Goal: Check status: Check status

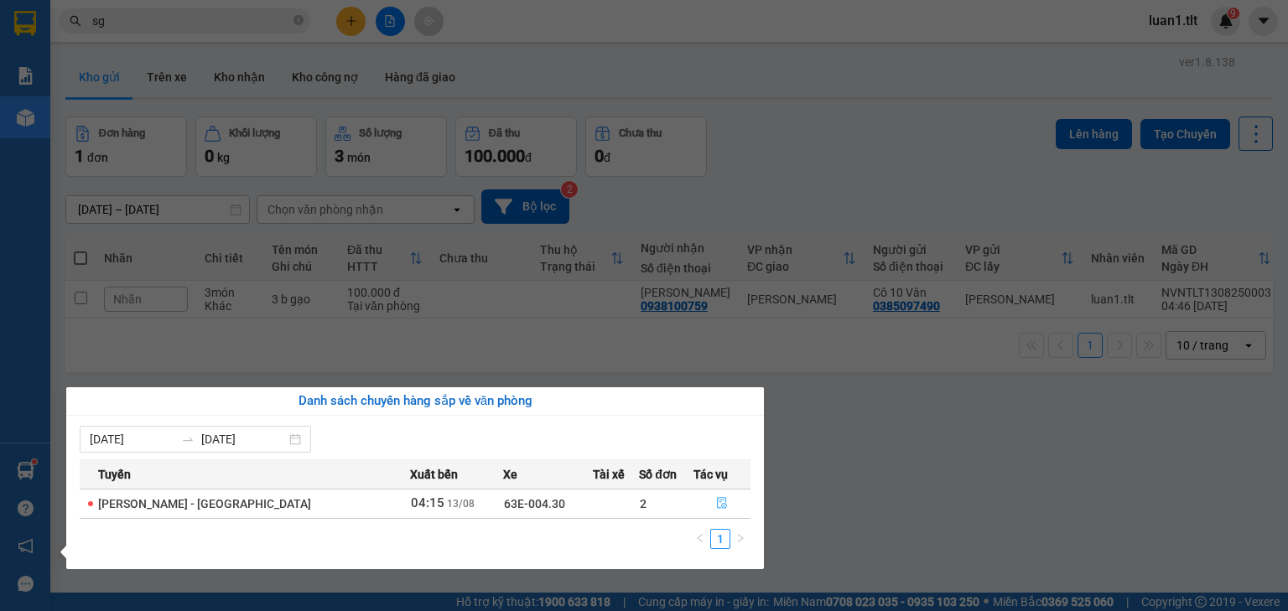
click at [705, 503] on button "button" at bounding box center [721, 504] width 55 height 27
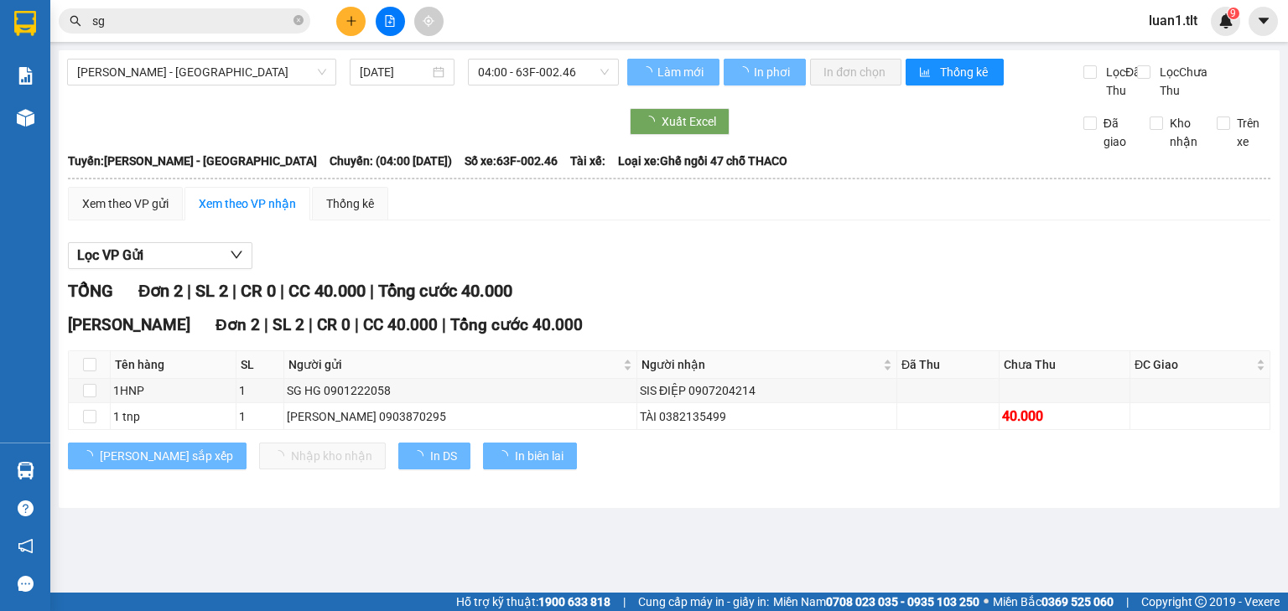
click at [712, 270] on div "Lọc VP Gửi" at bounding box center [669, 256] width 1203 height 28
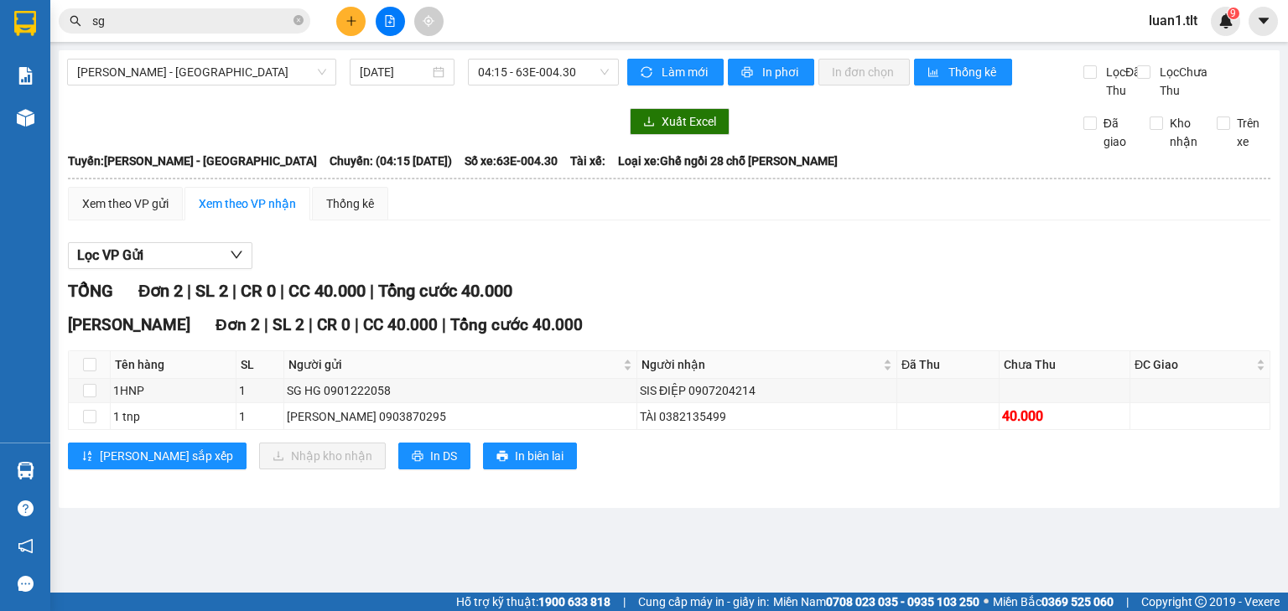
click at [241, 23] on input "sg" at bounding box center [191, 21] width 198 height 18
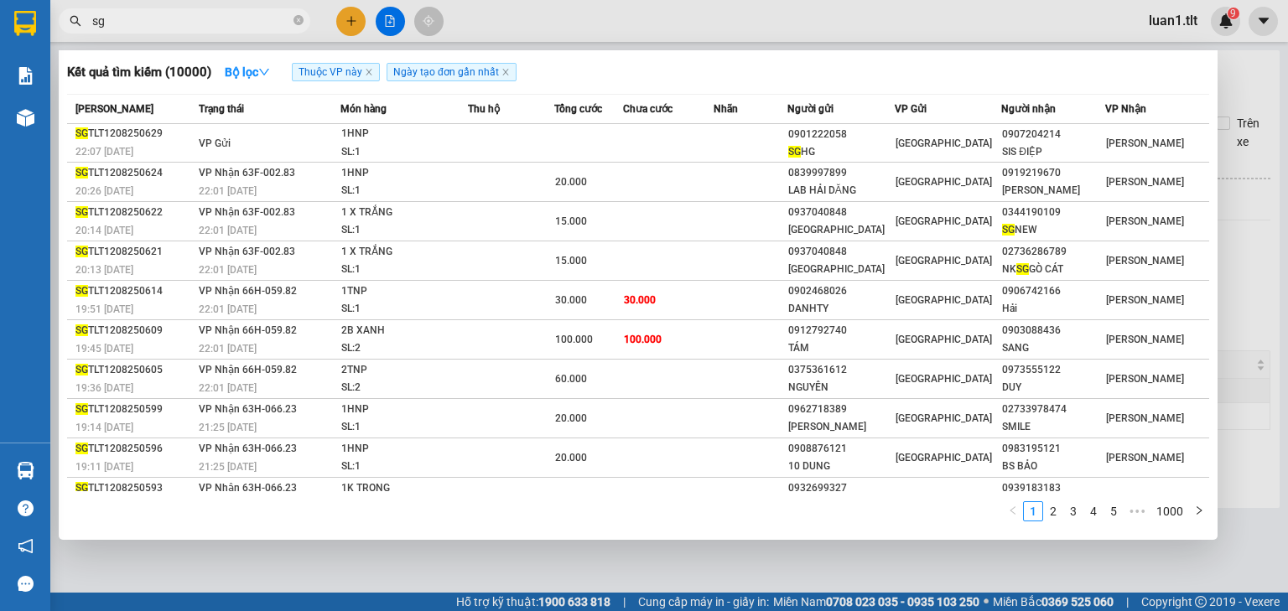
click at [241, 22] on input "sg" at bounding box center [191, 21] width 198 height 18
type input "3433"
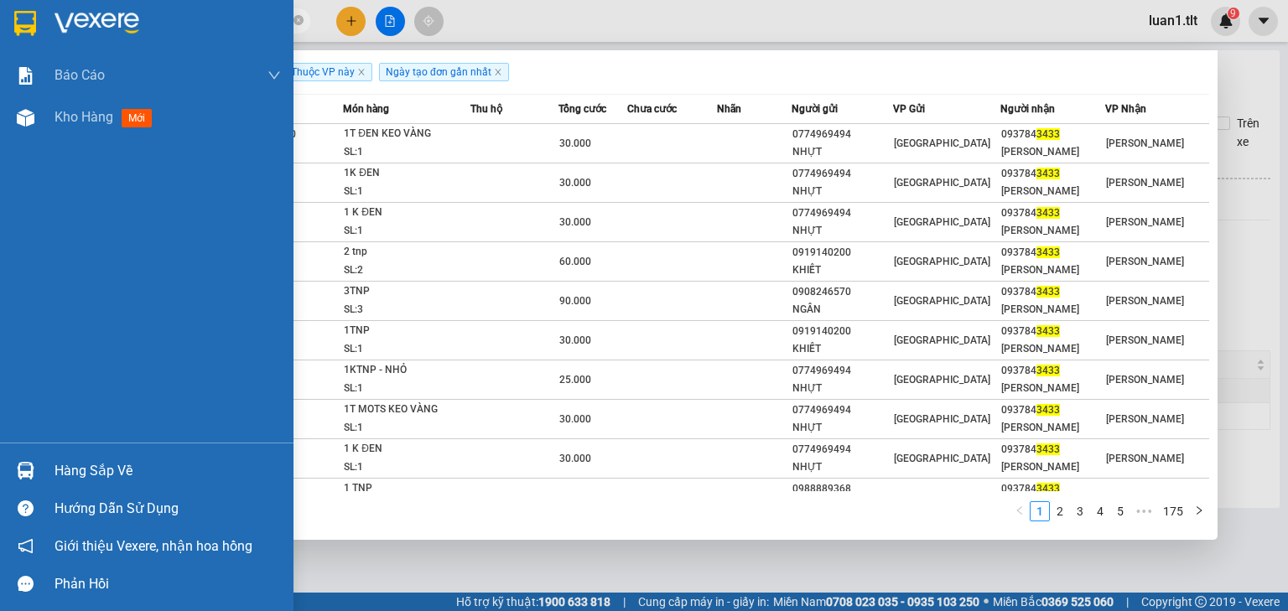
click at [92, 466] on div "Hàng sắp về" at bounding box center [168, 471] width 226 height 25
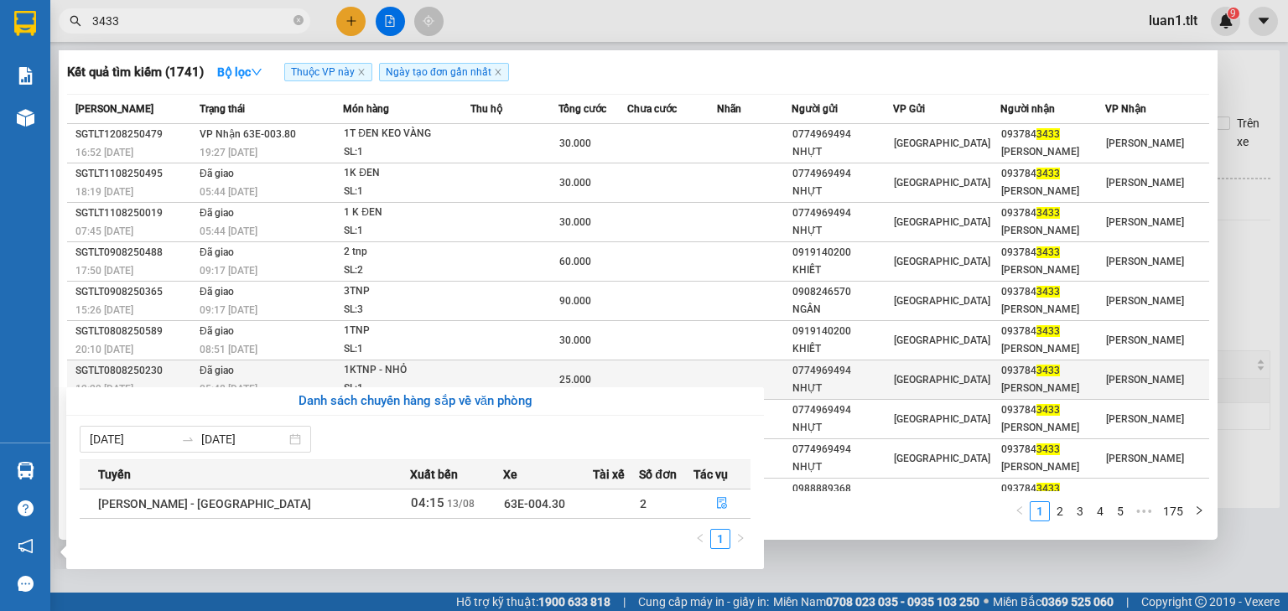
drag, startPoint x: 577, startPoint y: 276, endPoint x: 636, endPoint y: 358, distance: 101.0
click at [580, 278] on section "Kết quả tìm kiếm ( 1741 ) Bộ lọc Thuộc VP này Ngày tạo đơn gần nhất Mã ĐH Trạng…" at bounding box center [644, 305] width 1288 height 611
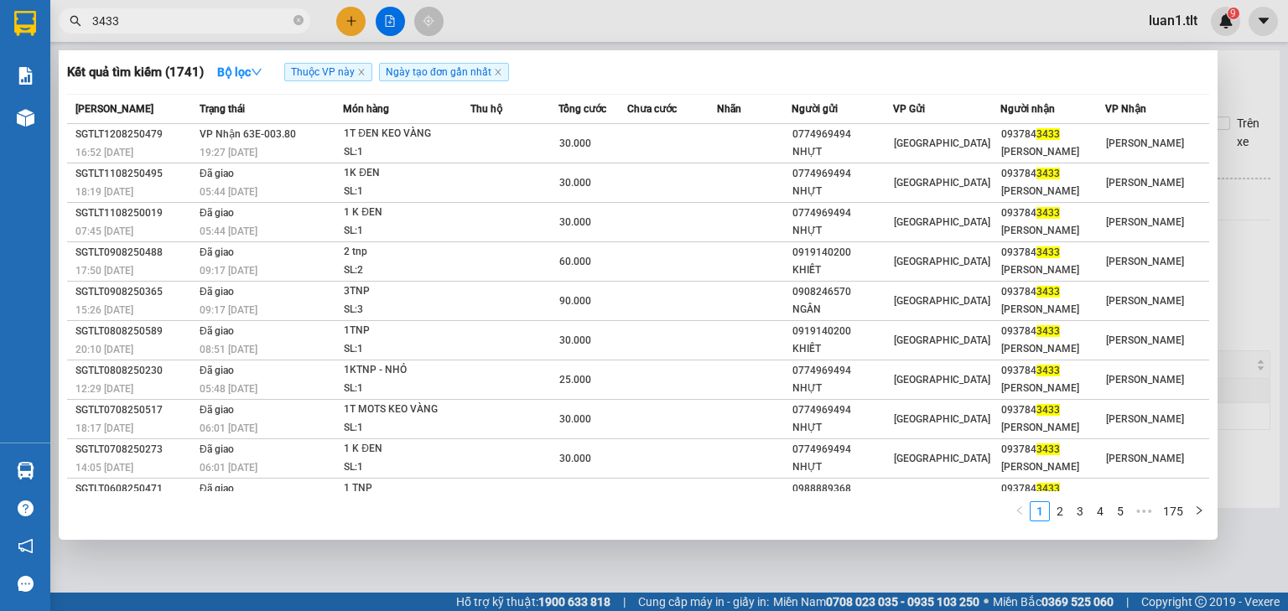
click at [871, 569] on div at bounding box center [644, 305] width 1288 height 611
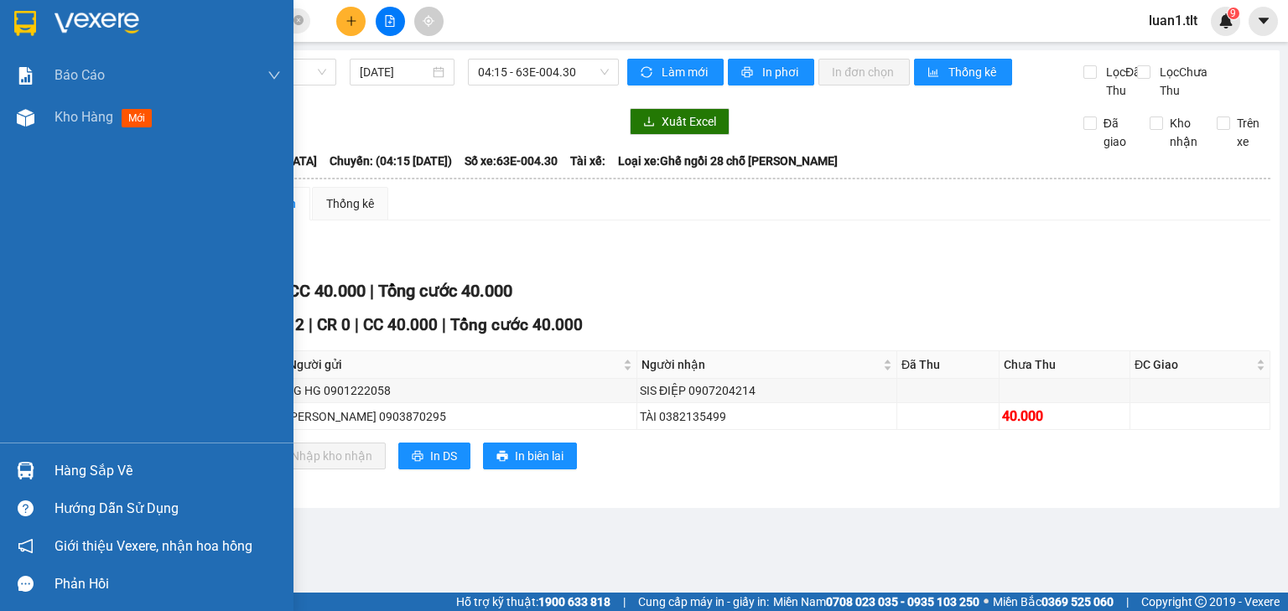
click at [30, 14] on img at bounding box center [25, 23] width 22 height 25
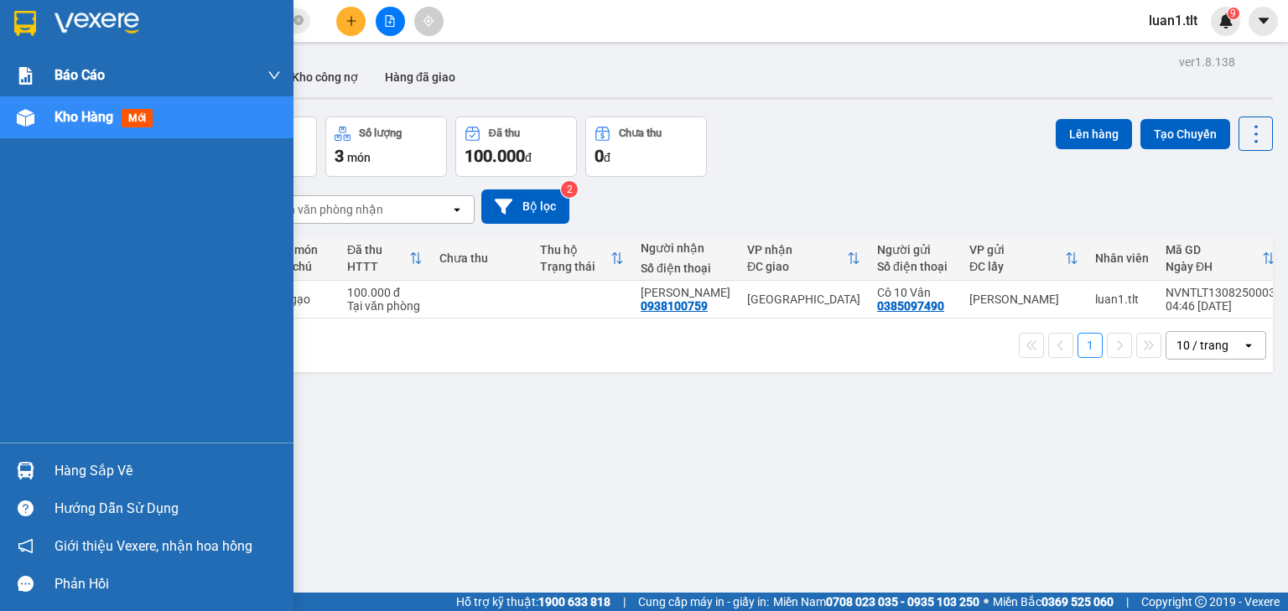
click at [2, 37] on div at bounding box center [147, 27] width 294 height 55
click at [130, 460] on div "Hàng sắp về" at bounding box center [168, 471] width 226 height 25
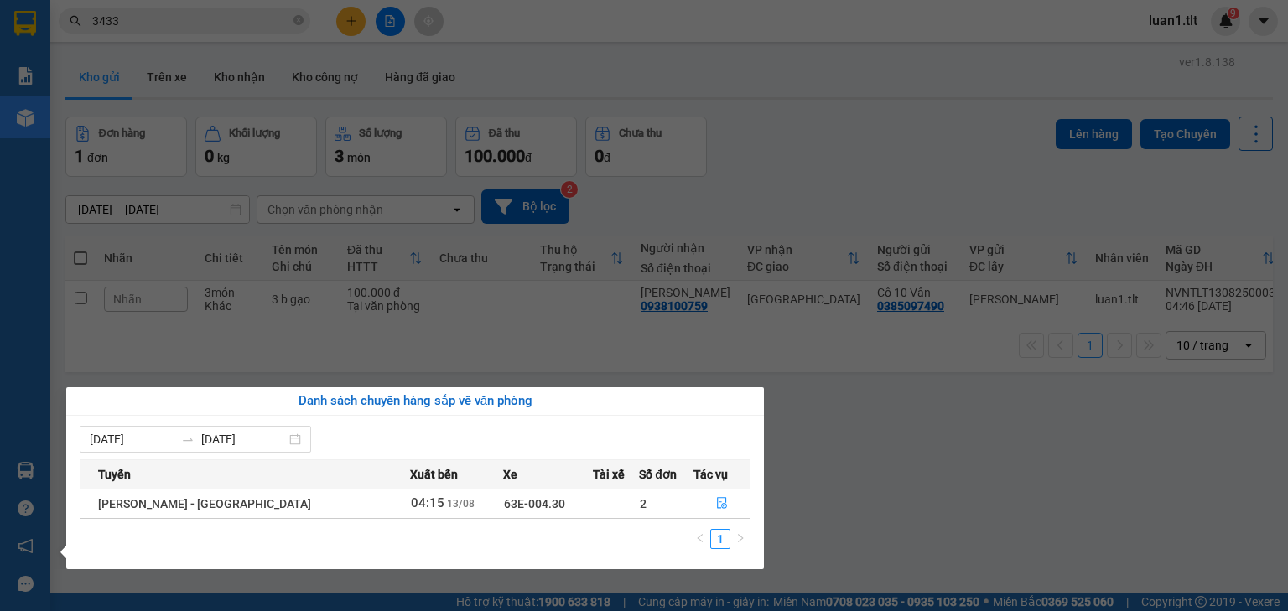
drag, startPoint x: 369, startPoint y: 263, endPoint x: 291, endPoint y: 163, distance: 127.3
click at [368, 262] on section "Kết quả tìm kiếm ( 1741 ) Bộ lọc Thuộc VP này Ngày tạo đơn gần nhất Mã ĐH Trạng…" at bounding box center [644, 305] width 1288 height 611
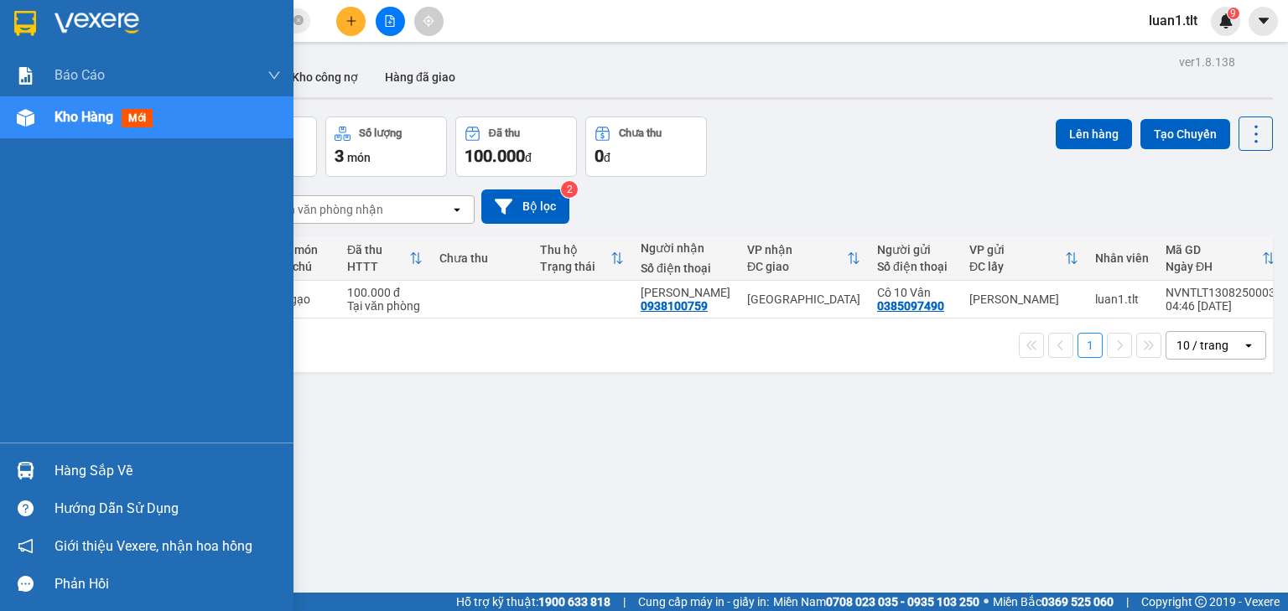
click at [34, 13] on img at bounding box center [25, 23] width 22 height 25
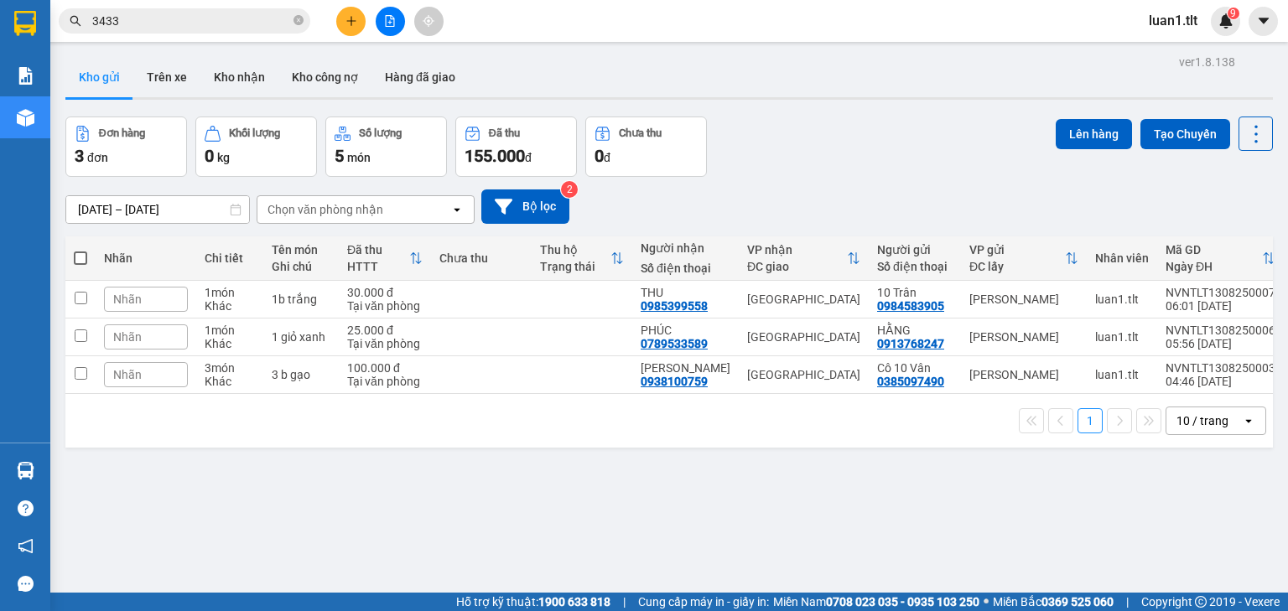
click at [849, 174] on div "Đơn hàng 3 đơn Khối lượng 0 kg Số lượng 5 món Đã thu 155.000 đ Chưa thu 0 đ Lên…" at bounding box center [669, 147] width 1208 height 60
click at [783, 133] on div "Đơn hàng 3 đơn Khối lượng 0 kg Số lượng 5 món Đã thu 155.000 đ Chưa thu 0 đ Lên…" at bounding box center [669, 147] width 1208 height 60
